Goal: Check status: Check status

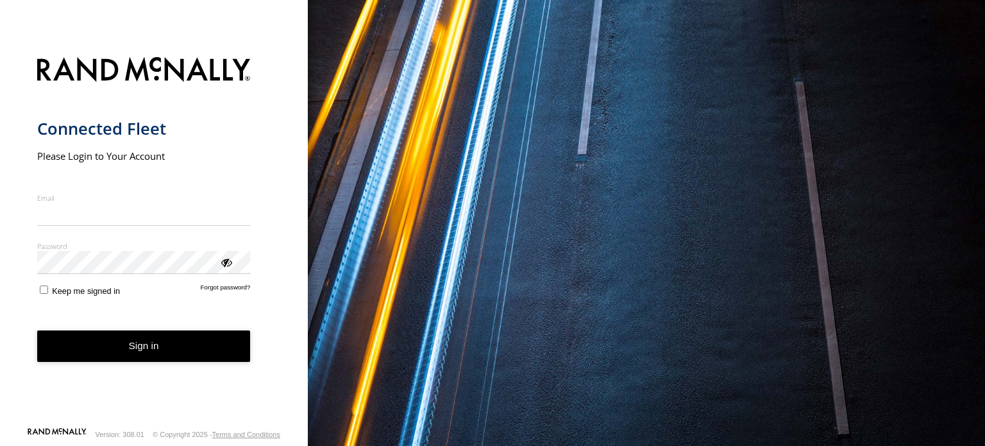
click at [97, 223] on input "Email" at bounding box center [144, 214] width 214 height 23
type input "**********"
click at [126, 347] on button "Sign in" at bounding box center [144, 345] width 214 height 31
